Goal: Navigation & Orientation: Find specific page/section

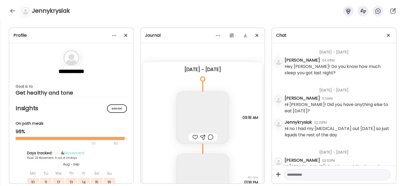
scroll to position [354, 0]
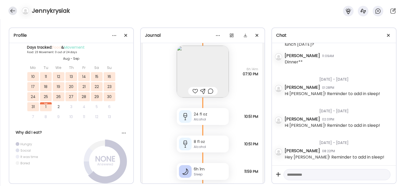
click at [10, 12] on div at bounding box center [12, 11] width 8 height 8
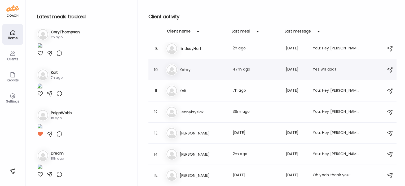
scroll to position [319, 0]
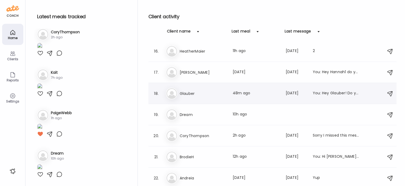
click at [196, 95] on h3 "Glauber" at bounding box center [203, 94] width 47 height 6
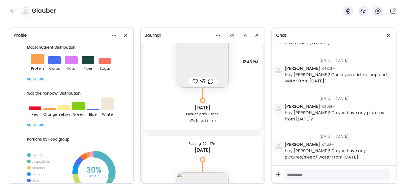
scroll to position [10037, 0]
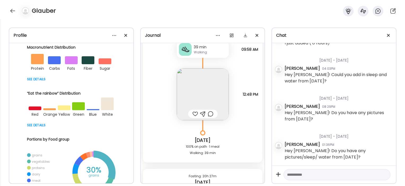
click at [206, 95] on img at bounding box center [203, 95] width 52 height 52
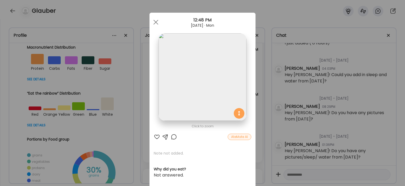
click at [143, 99] on div "Ate Coach Dashboard Wahoo! It’s official Take a moment to set up your Coach Pro…" at bounding box center [202, 93] width 405 height 186
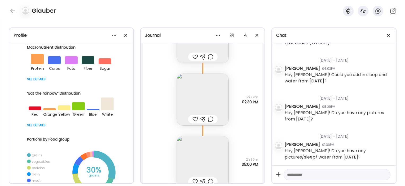
scroll to position [9698, 0]
click at [204, 97] on img at bounding box center [203, 100] width 52 height 52
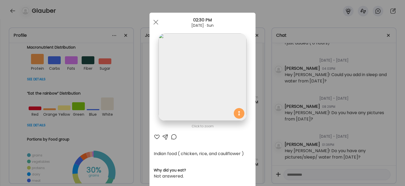
click at [133, 158] on div "Ate Coach Dashboard Wahoo! It’s official Take a moment to set up your Coach Pro…" at bounding box center [202, 93] width 405 height 186
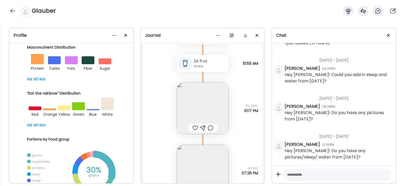
scroll to position [8037, 0]
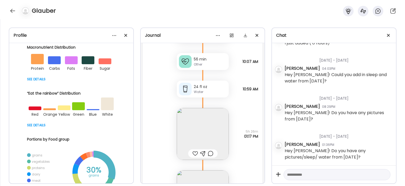
click at [210, 132] on img at bounding box center [203, 134] width 52 height 52
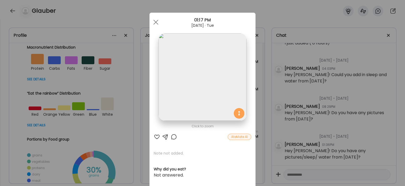
click at [131, 125] on div "Ate Coach Dashboard Wahoo! It’s official Take a moment to set up your Coach Pro…" at bounding box center [202, 93] width 405 height 186
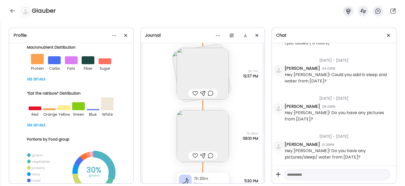
scroll to position [7702, 0]
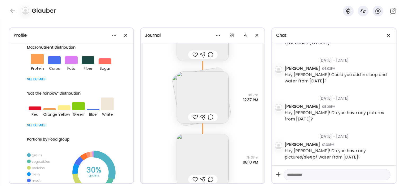
click at [192, 93] on img at bounding box center [203, 98] width 52 height 52
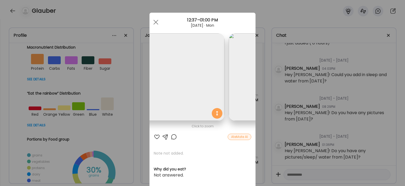
scroll to position [0, 0]
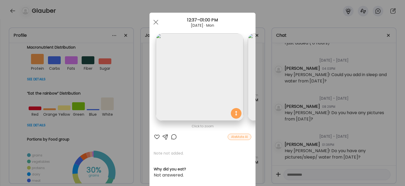
click at [112, 76] on div "Ate Coach Dashboard Wahoo! It’s official Take a moment to set up your Coach Pro…" at bounding box center [202, 93] width 405 height 186
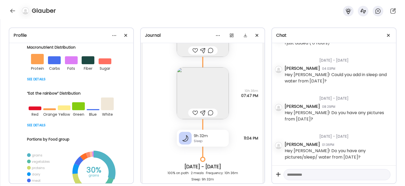
scroll to position [7434, 0]
click at [189, 91] on img at bounding box center [203, 93] width 52 height 52
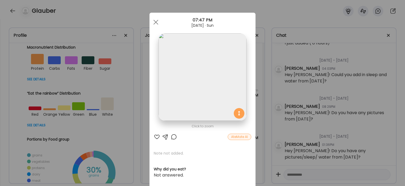
click at [136, 118] on div "Ate Coach Dashboard Wahoo! It’s official Take a moment to set up your Coach Pro…" at bounding box center [202, 93] width 405 height 186
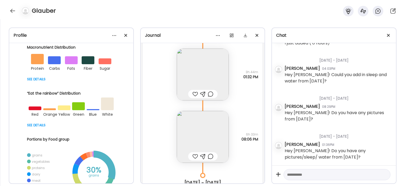
scroll to position [5526, 0]
click at [8, 9] on div "Glauber" at bounding box center [202, 9] width 405 height 19
click at [9, 10] on div at bounding box center [12, 11] width 8 height 8
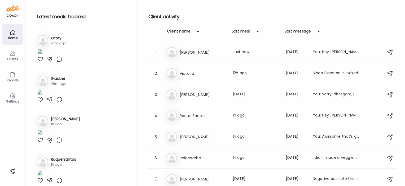
scroll to position [120, 0]
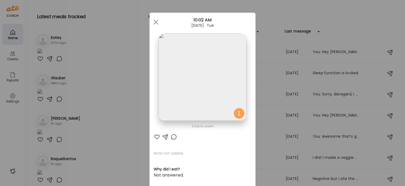
click at [114, 22] on div "Ate Coach Dashboard Wahoo! It’s official Take a moment to set up your Coach Pro…" at bounding box center [202, 93] width 405 height 186
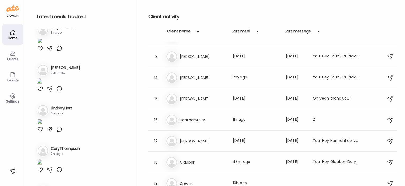
scroll to position [251, 0]
click at [185, 164] on h3 "Glauber" at bounding box center [203, 162] width 47 height 6
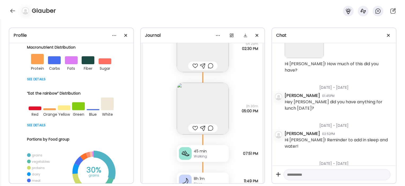
scroll to position [9692, 0]
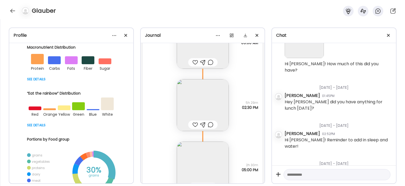
click at [217, 111] on img at bounding box center [203, 105] width 52 height 52
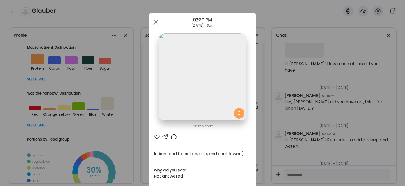
click at [263, 84] on div "Ate Coach Dashboard Wahoo! It’s official Take a moment to set up your Coach Pro…" at bounding box center [202, 93] width 405 height 186
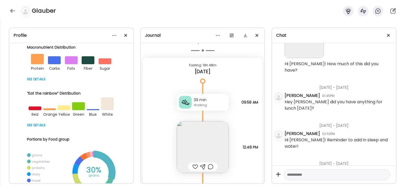
scroll to position [9984, 0]
click at [216, 132] on img at bounding box center [203, 147] width 52 height 52
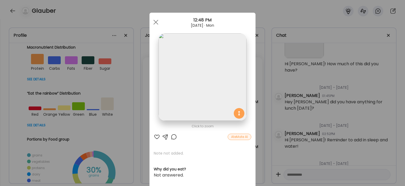
click at [263, 77] on div "Ate Coach Dashboard Wahoo! It’s official Take a moment to set up your Coach Pro…" at bounding box center [202, 93] width 405 height 186
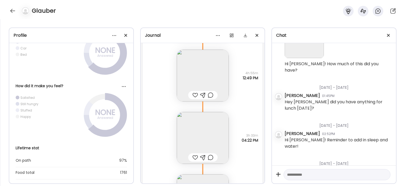
scroll to position [378, 0]
click at [8, 14] on div "Glauber" at bounding box center [202, 9] width 405 height 19
click at [14, 12] on div at bounding box center [12, 11] width 8 height 8
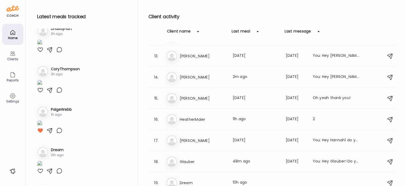
scroll to position [372, 0]
